Goal: Task Accomplishment & Management: Manage account settings

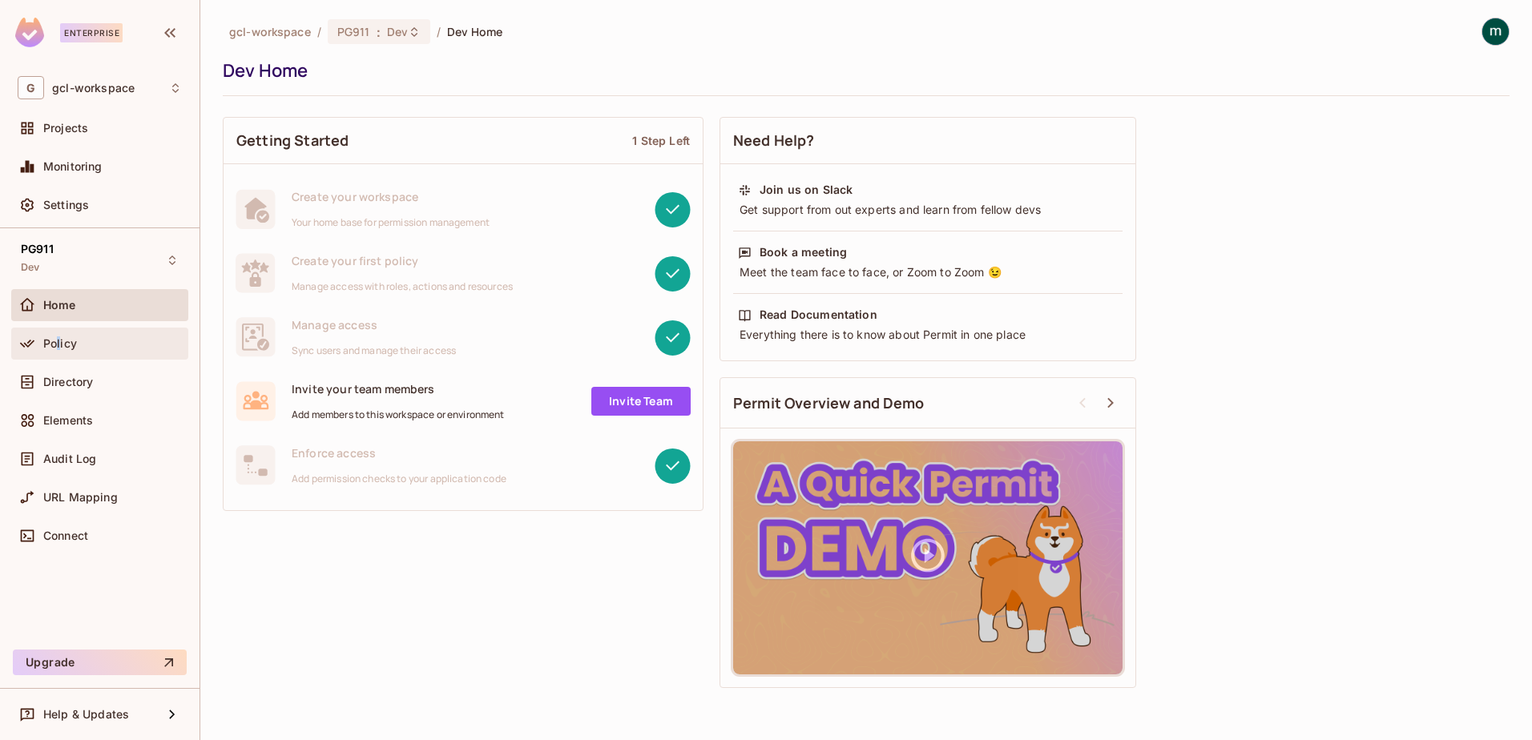
click at [58, 345] on span "Policy" at bounding box center [60, 343] width 34 height 13
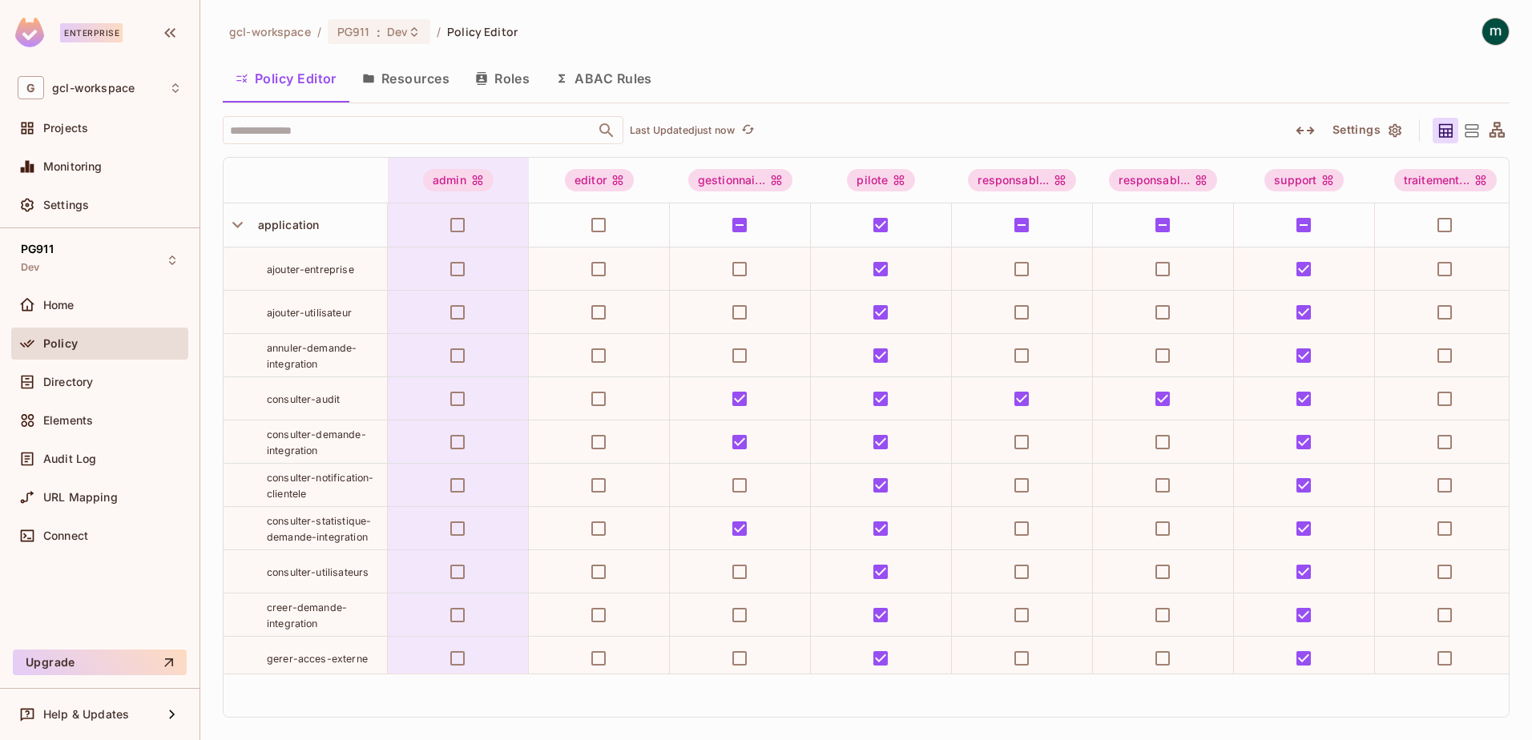
click at [504, 73] on button "Roles" at bounding box center [502, 78] width 80 height 40
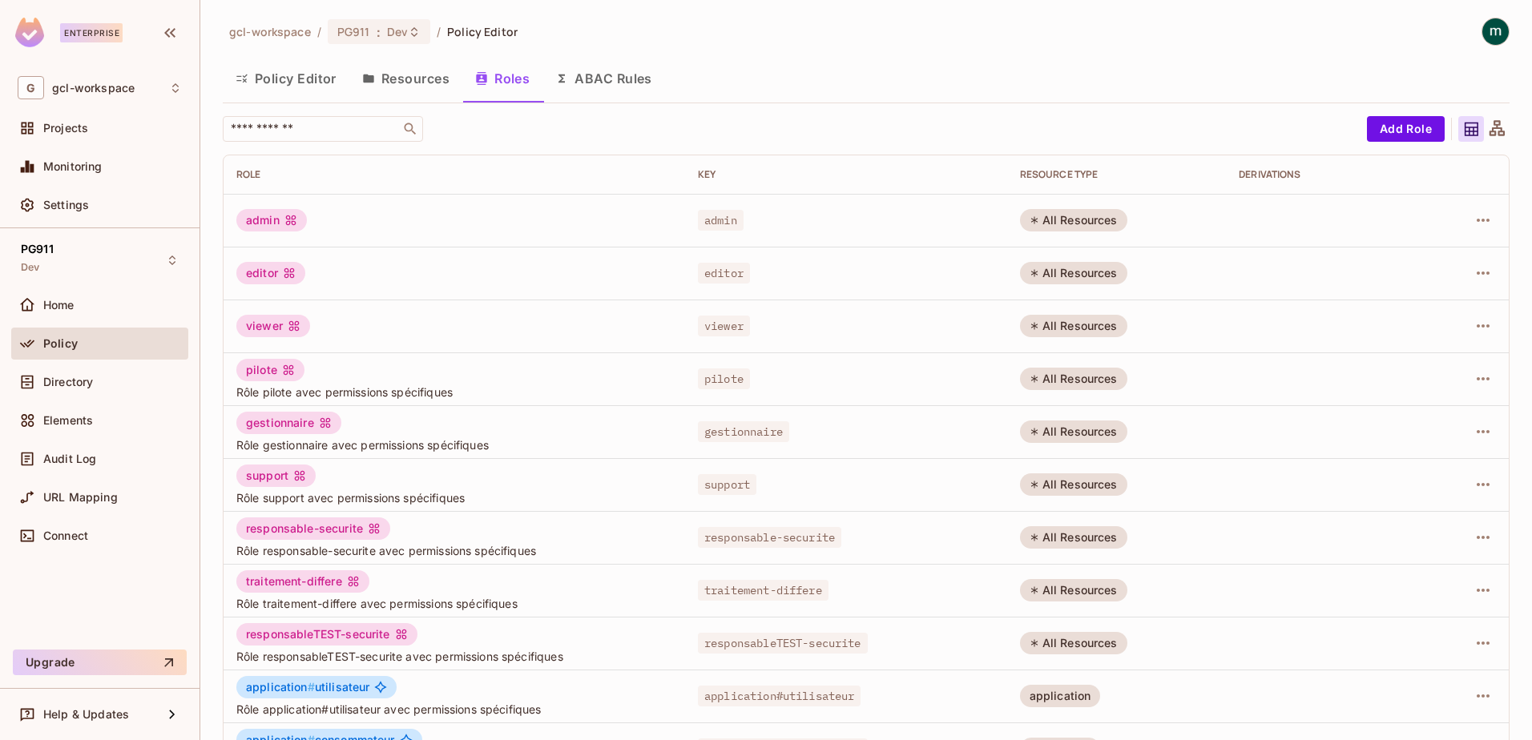
scroll to position [313, 0]
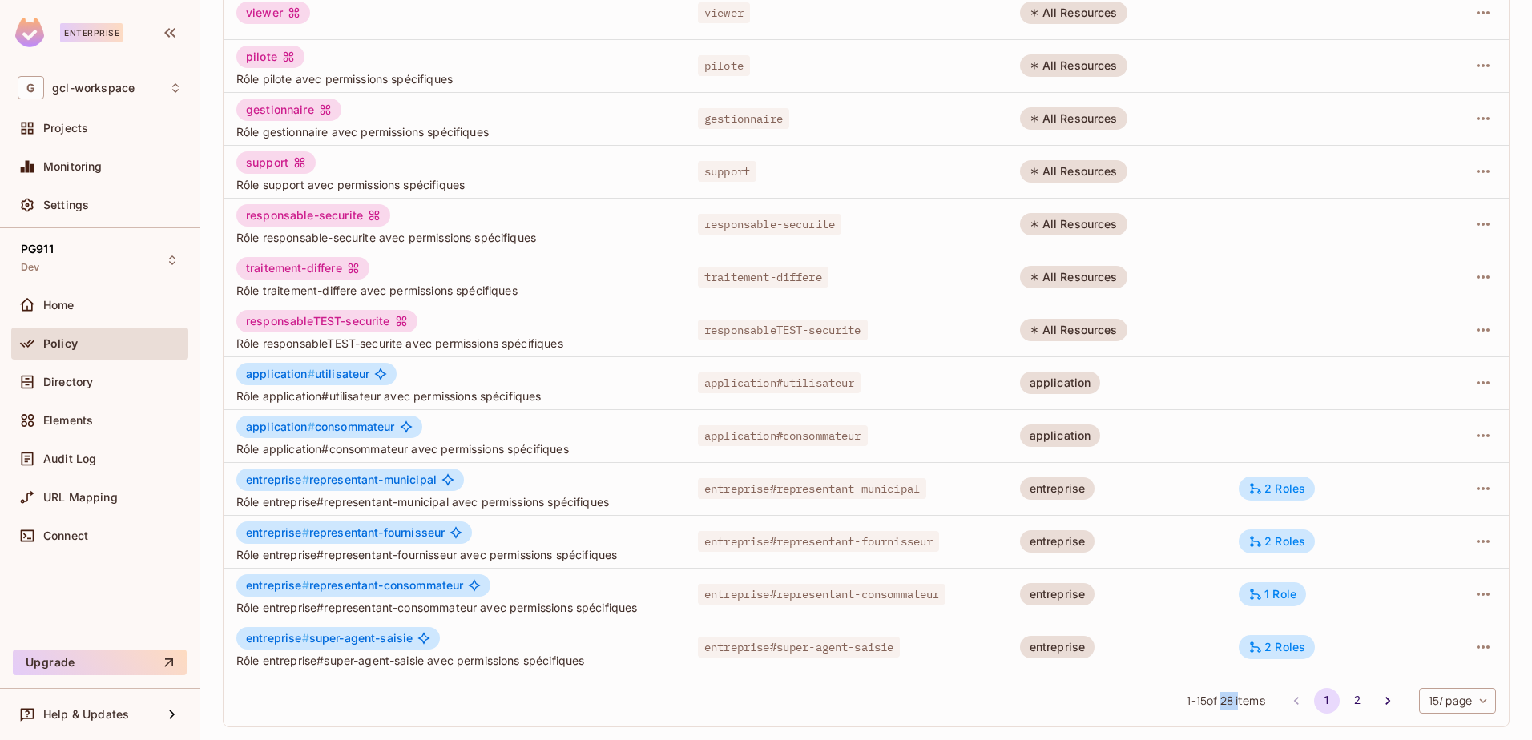
drag, startPoint x: 1206, startPoint y: 699, endPoint x: 1222, endPoint y: 700, distance: 16.0
click at [1222, 700] on span "1 - 15 of 28 items" at bounding box center [1226, 701] width 78 height 18
click at [1380, 705] on icon "Go to next page" at bounding box center [1388, 701] width 16 height 16
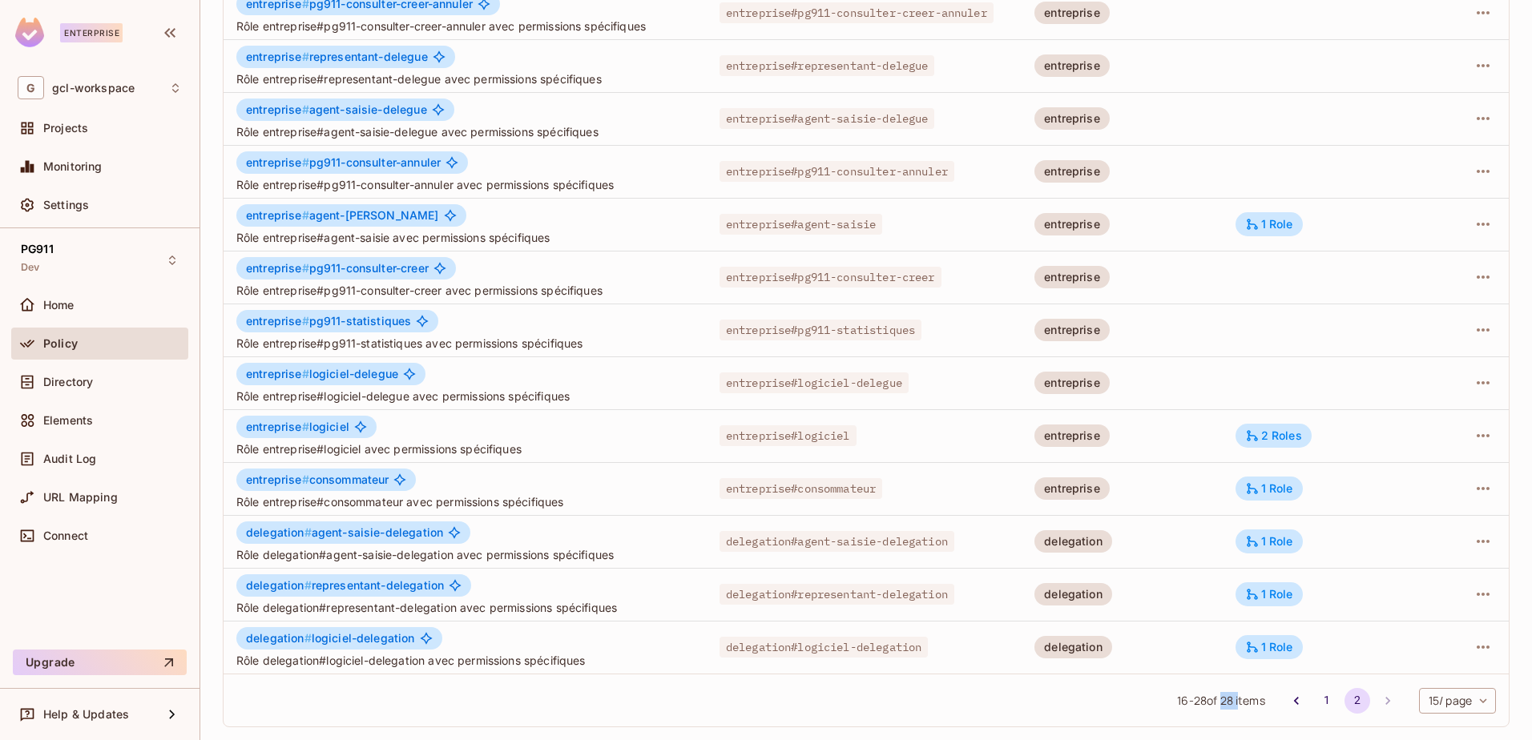
scroll to position [127, 0]
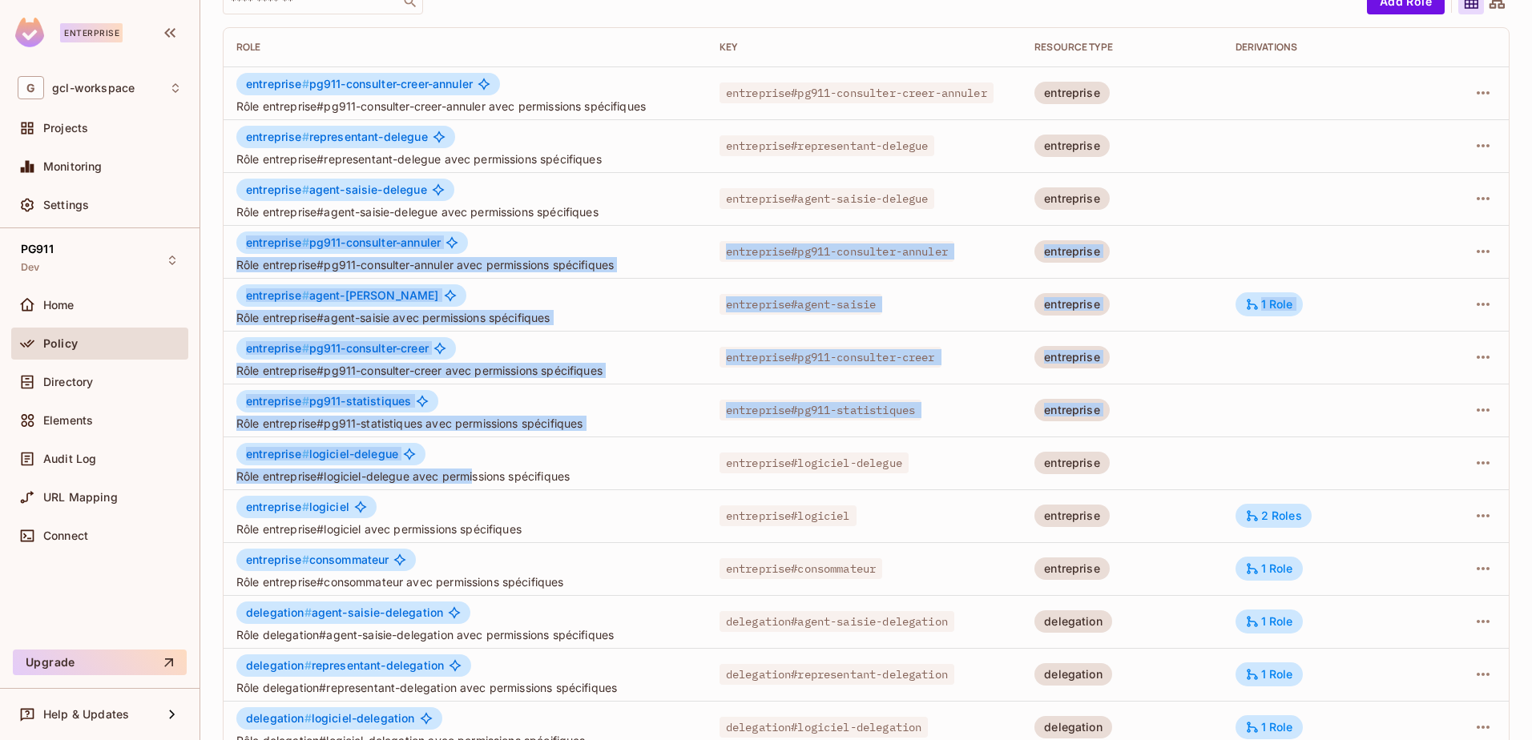
drag, startPoint x: 248, startPoint y: 244, endPoint x: 477, endPoint y: 464, distance: 317.9
click at [477, 464] on tbody "entreprise # pg911-consulter-creer-annuler Rôle entreprise#pg911-consulter-cree…" at bounding box center [866, 410] width 1285 height 687
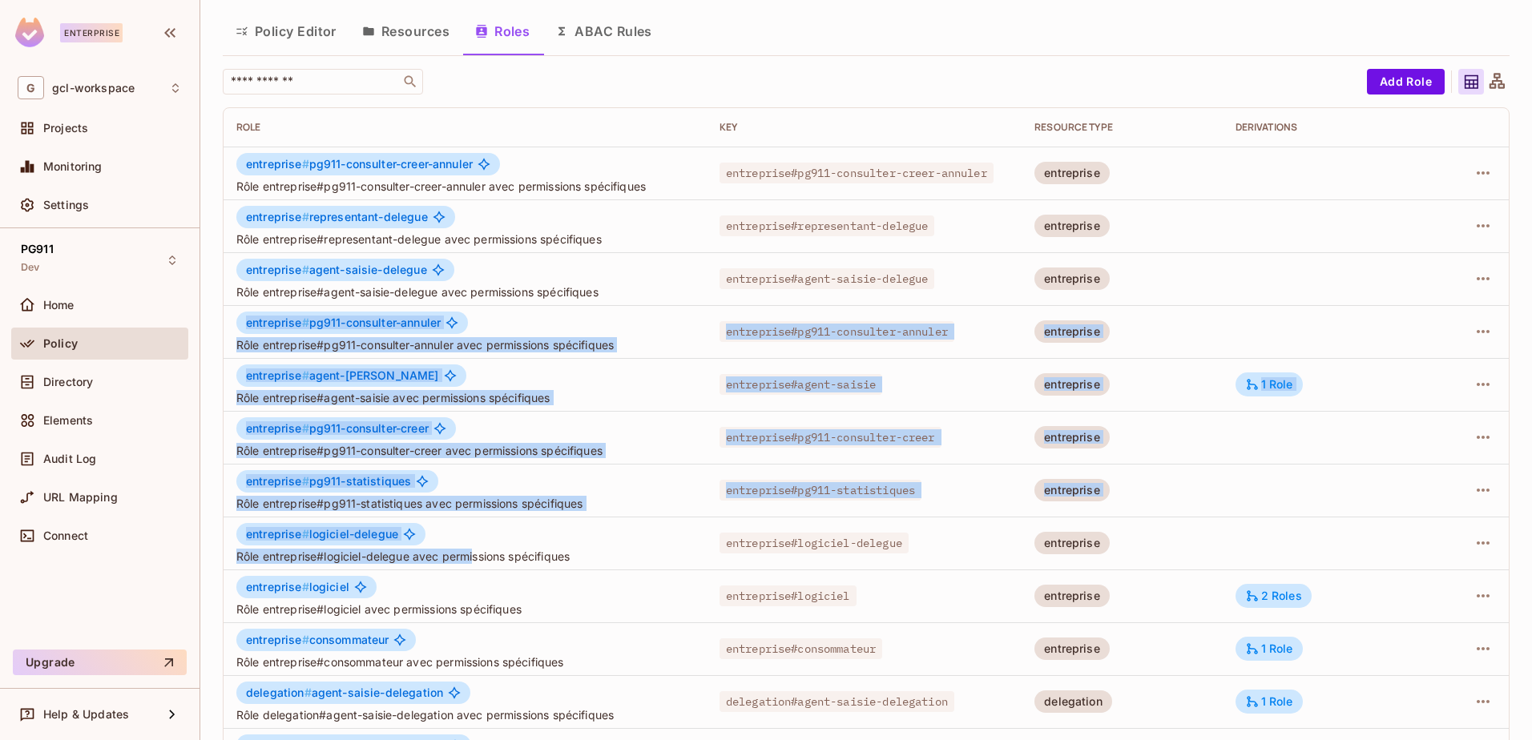
click at [312, 321] on span "entreprise # pg911-consulter-annuler" at bounding box center [343, 323] width 195 height 13
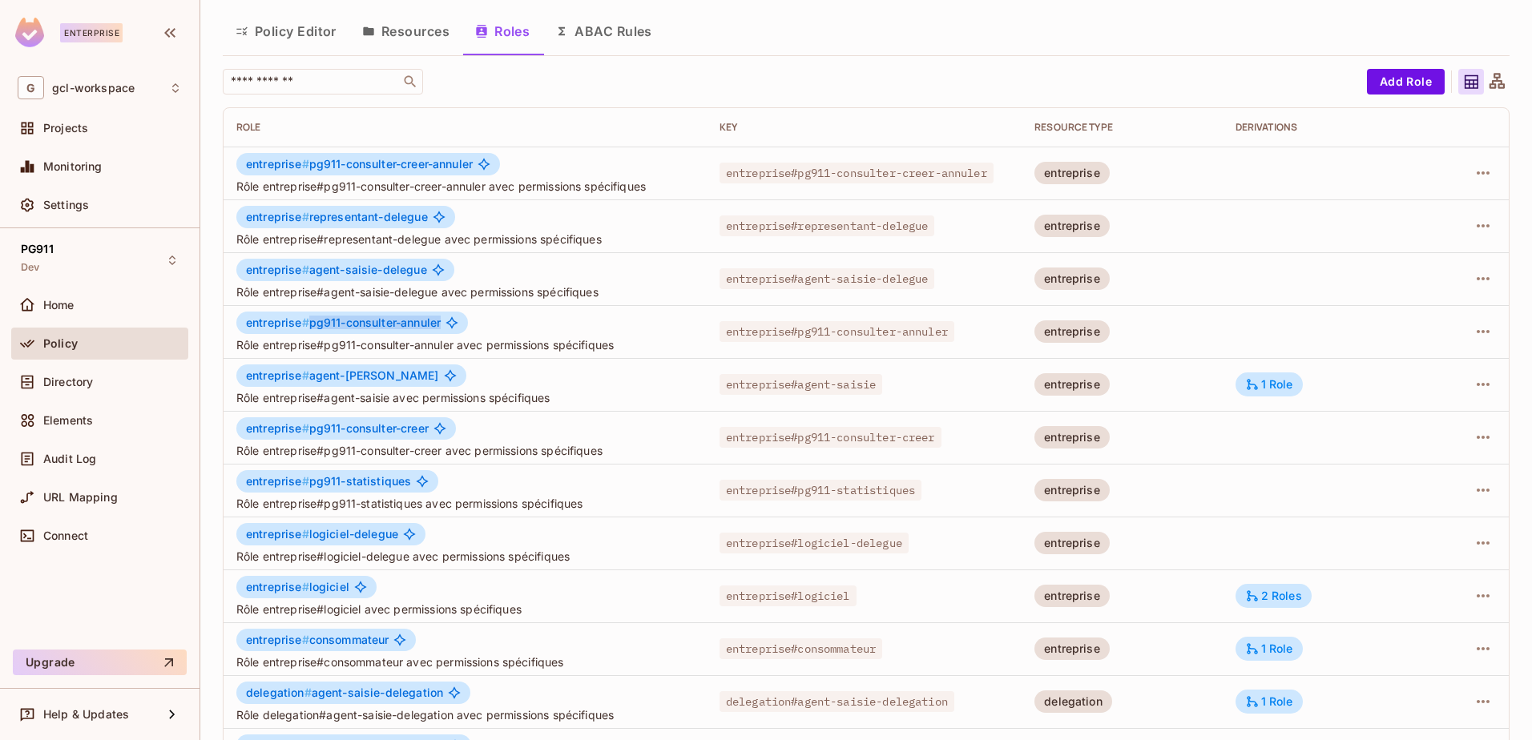
drag, startPoint x: 308, startPoint y: 323, endPoint x: 447, endPoint y: 321, distance: 139.4
click at [447, 321] on div "entreprise # pg911-consulter-annuler" at bounding box center [352, 323] width 232 height 22
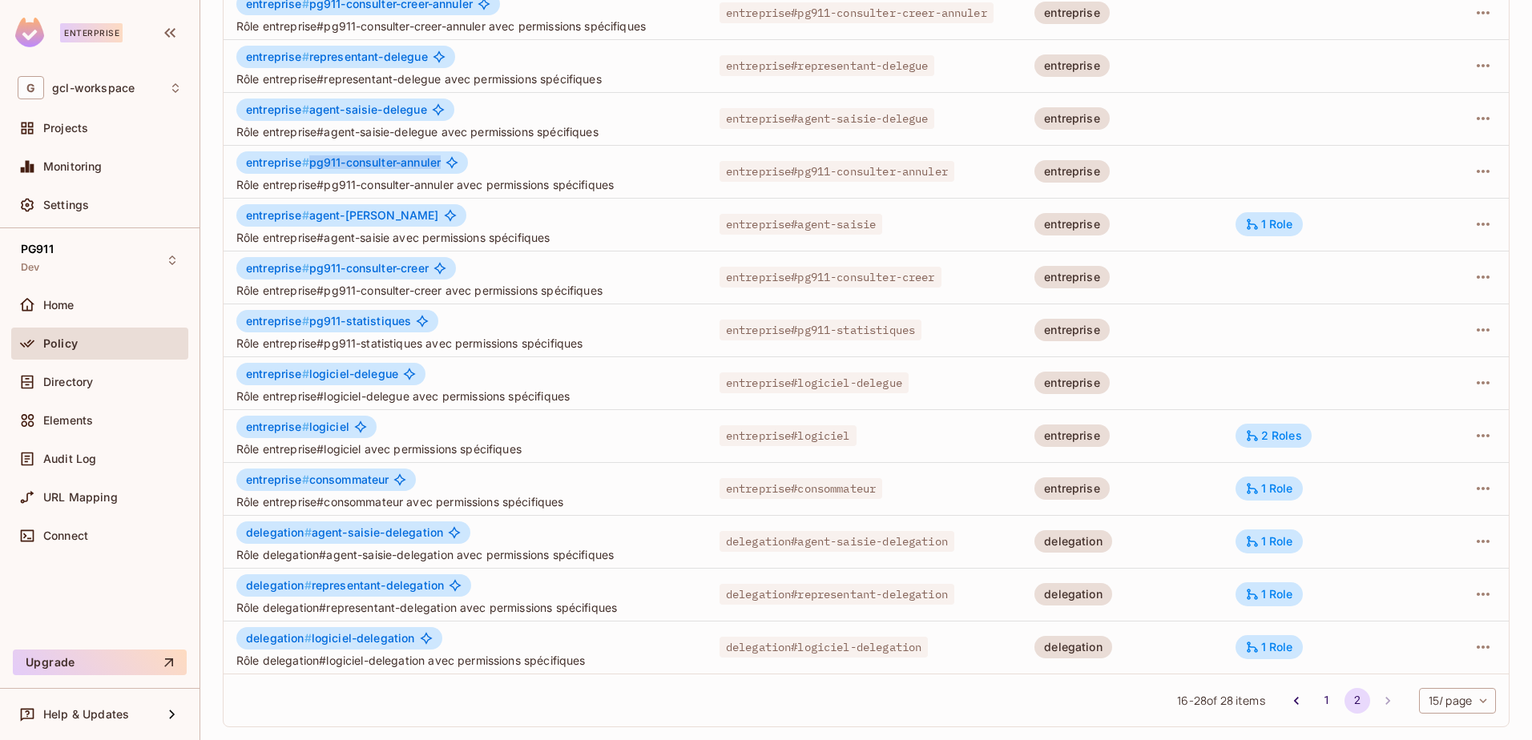
scroll to position [0, 0]
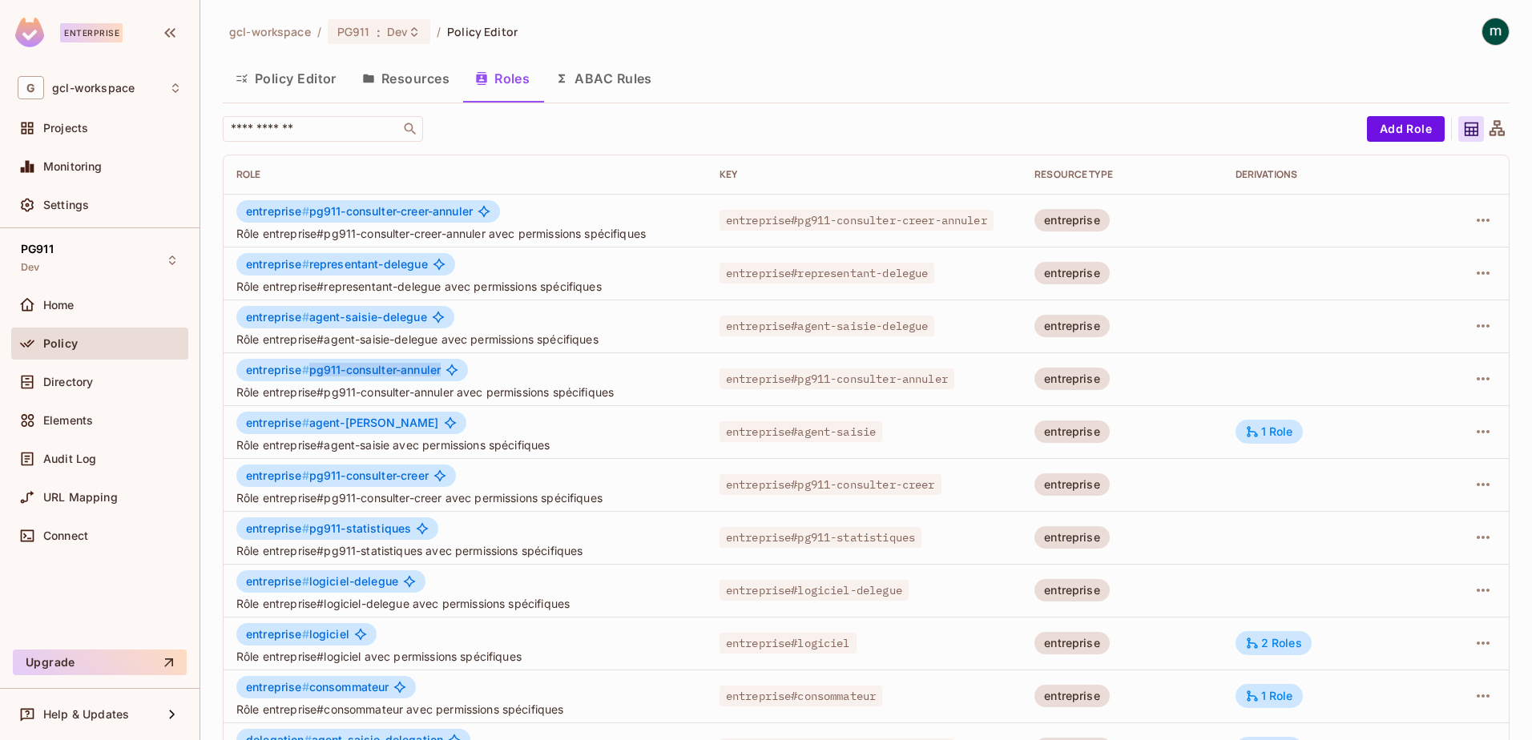
click at [403, 78] on button "Resources" at bounding box center [405, 78] width 113 height 40
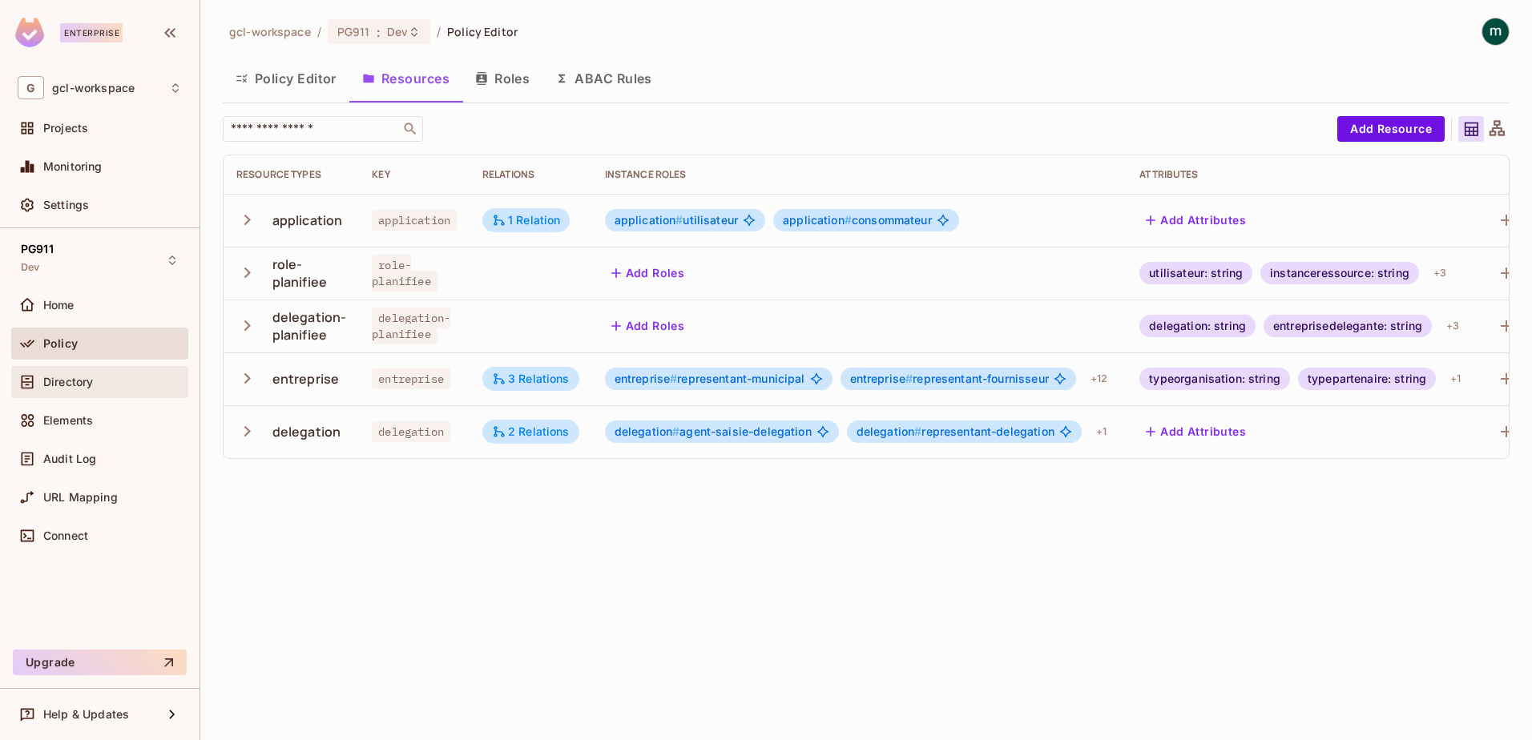
click at [62, 388] on span "Directory" at bounding box center [68, 382] width 50 height 13
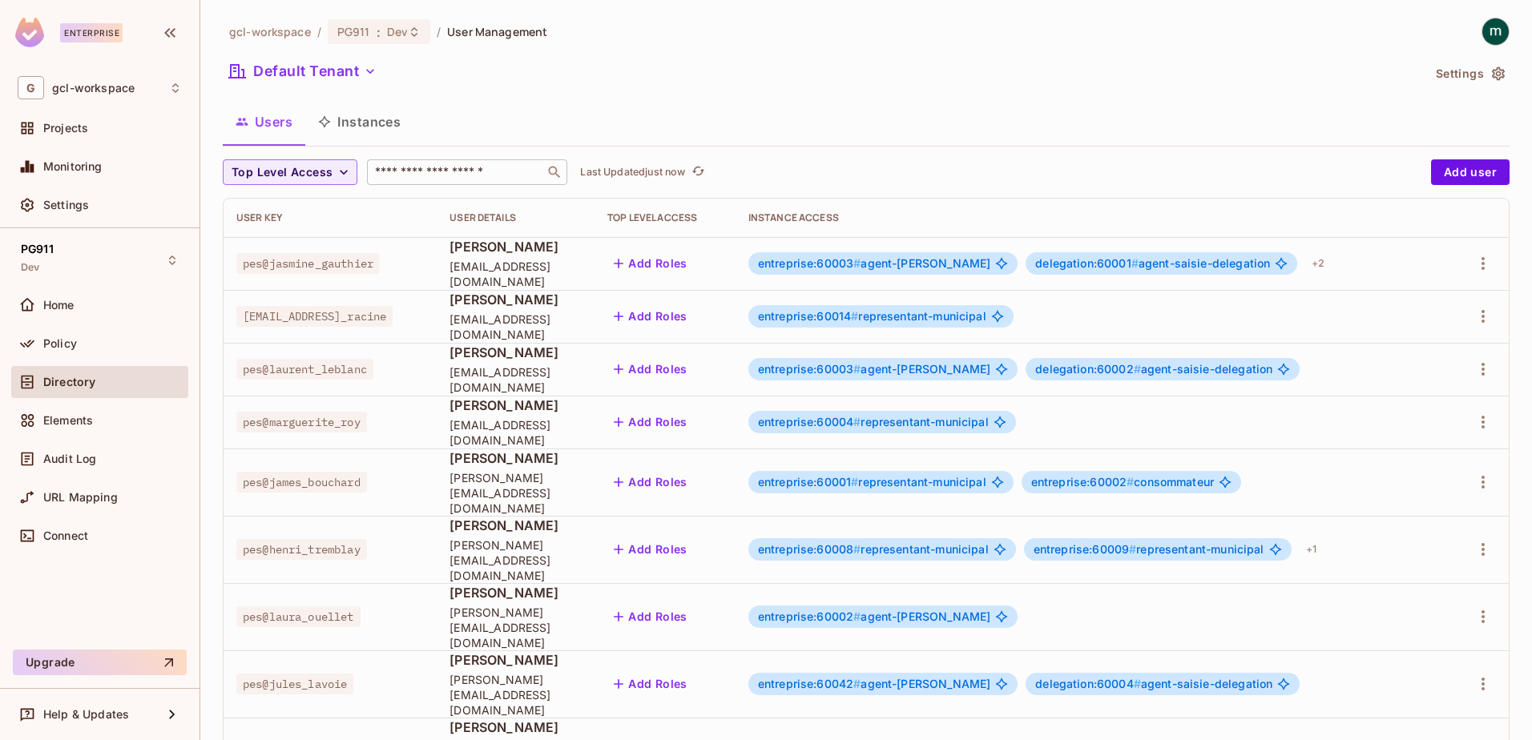
click at [414, 175] on input "text" at bounding box center [456, 172] width 168 height 16
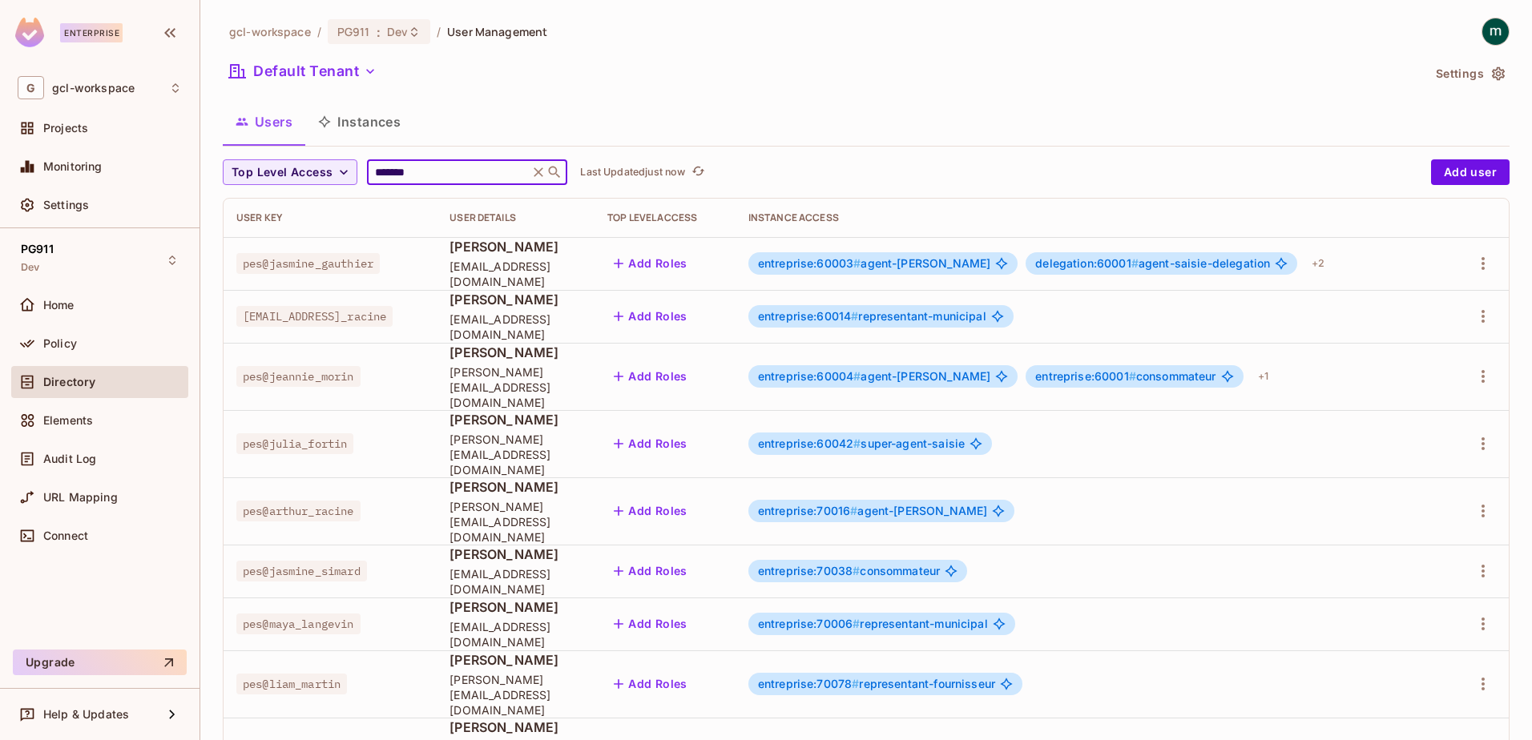
type input "********"
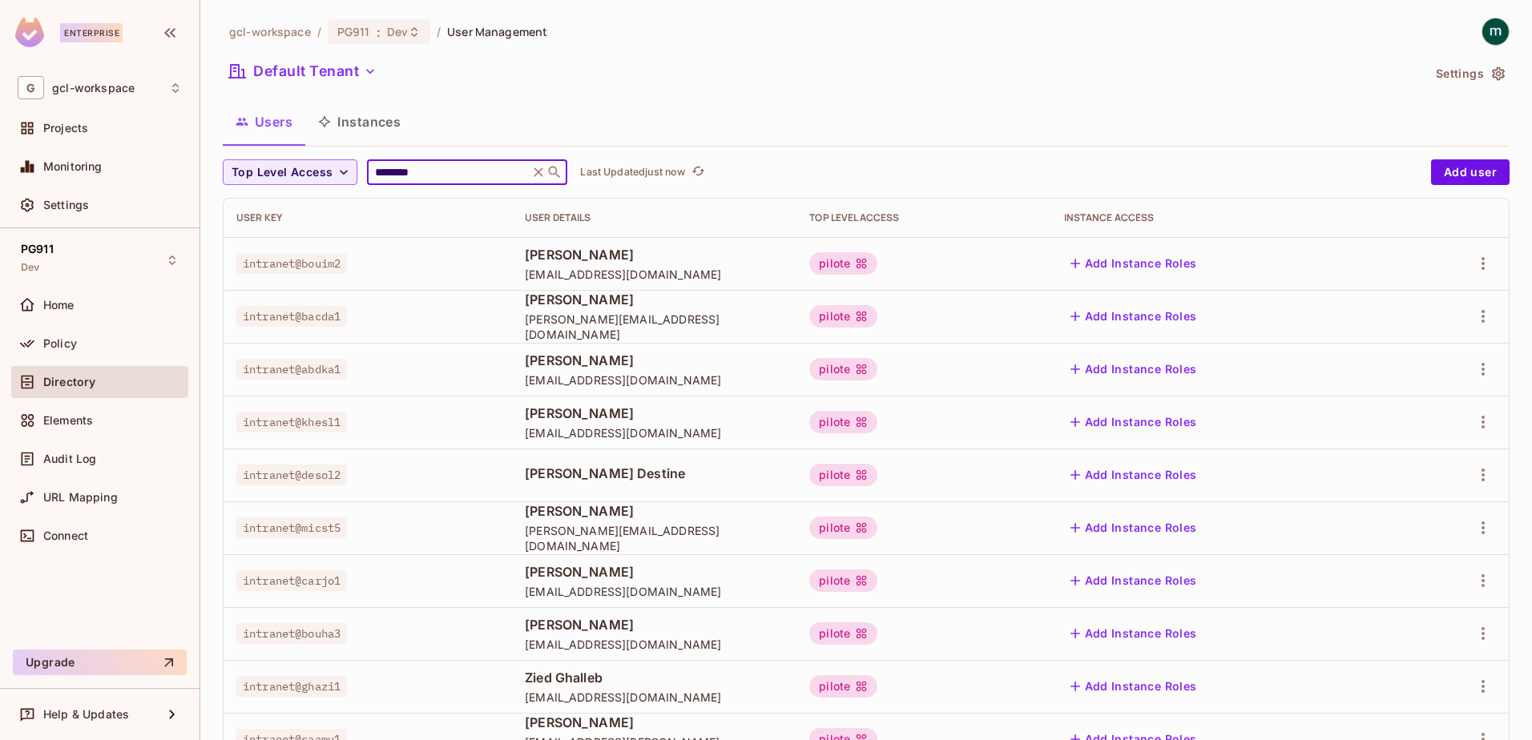
drag, startPoint x: 427, startPoint y: 170, endPoint x: 369, endPoint y: 177, distance: 58.9
click at [367, 175] on div "******** ​" at bounding box center [467, 172] width 200 height 26
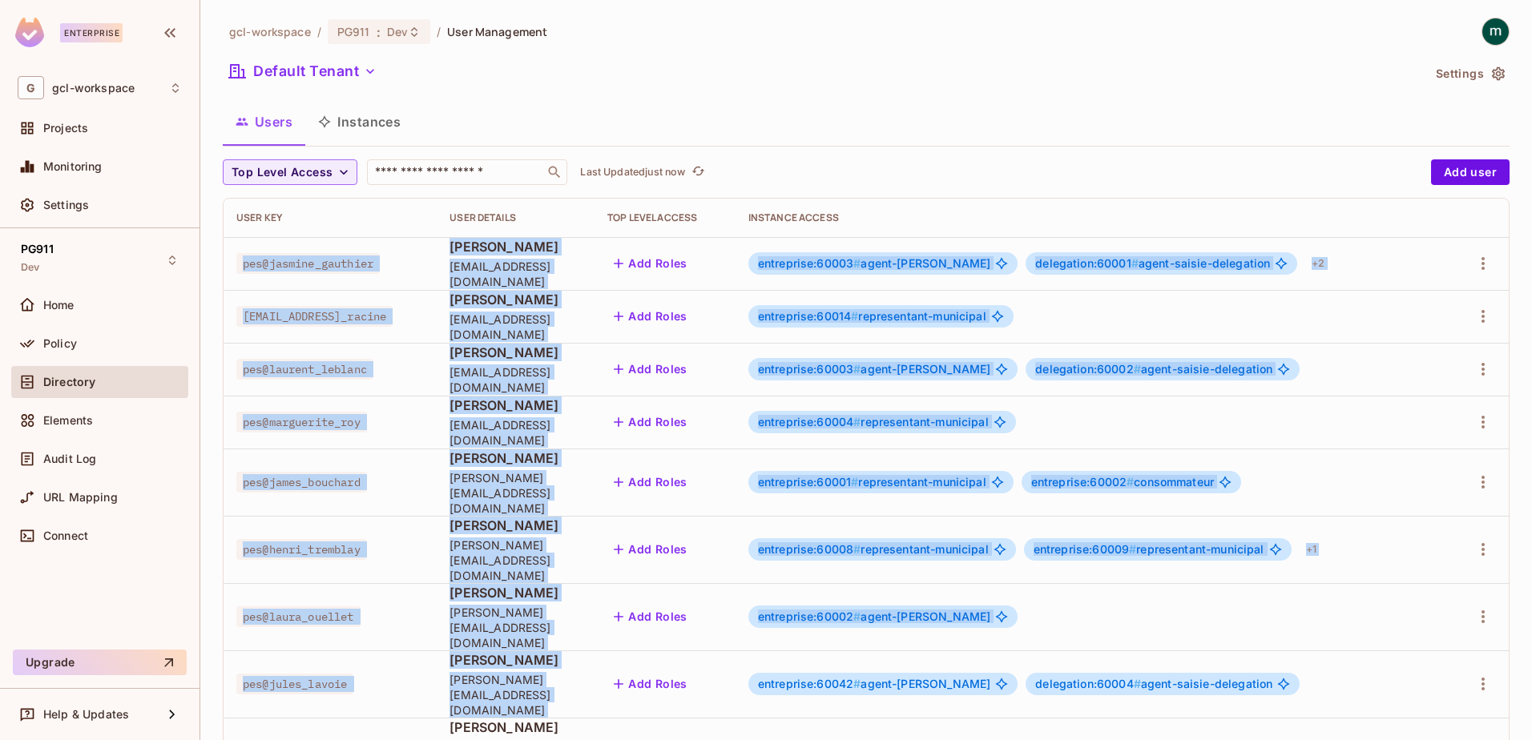
drag, startPoint x: 243, startPoint y: 264, endPoint x: 753, endPoint y: 639, distance: 632.9
click at [753, 639] on tbody "pes@jasmine_gauthier [PERSON_NAME] [EMAIL_ADDRESS][DOMAIN_NAME] Add Roles entre…" at bounding box center [866, 691] width 1285 height 909
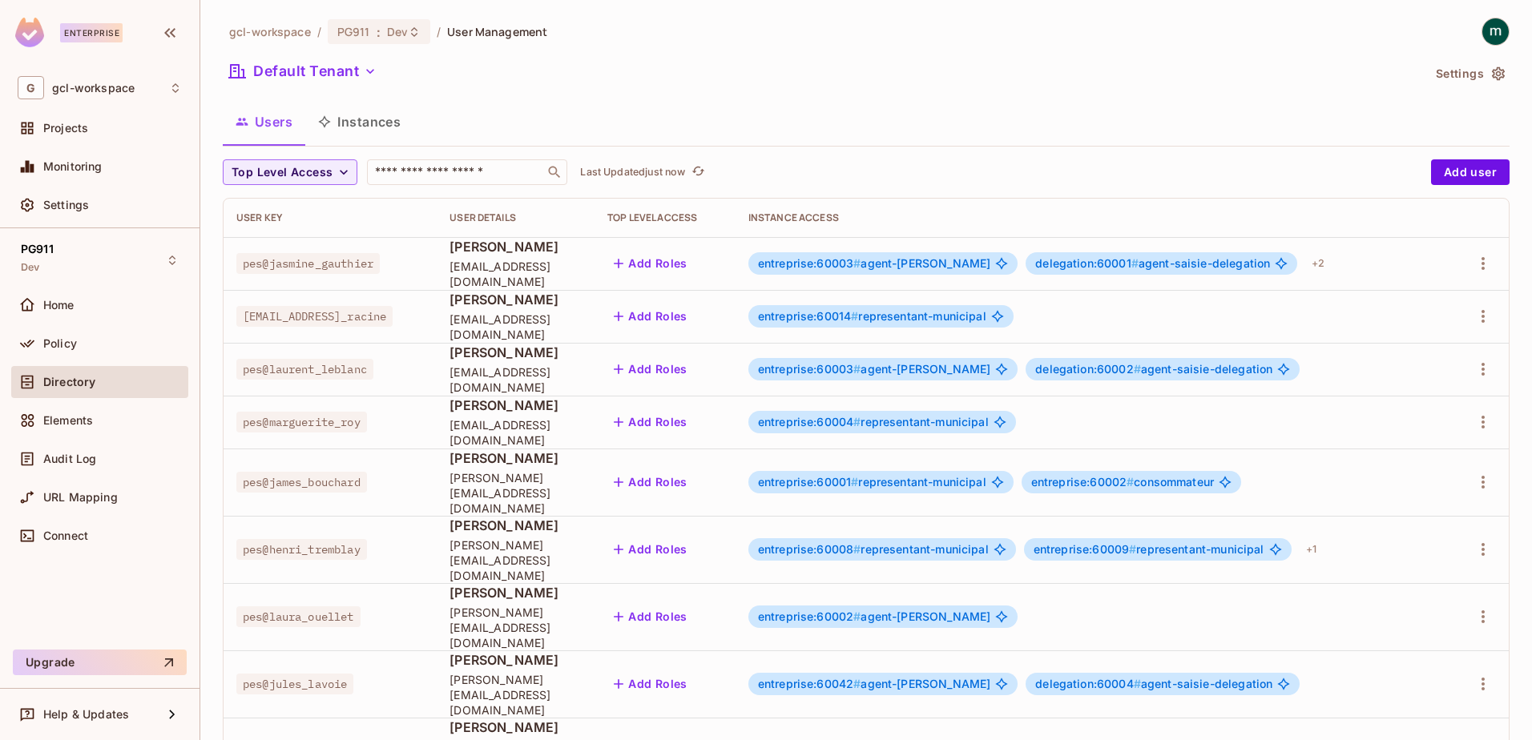
click at [859, 82] on div "Default Tenant" at bounding box center [822, 73] width 1199 height 30
